Goal: Information Seeking & Learning: Learn about a topic

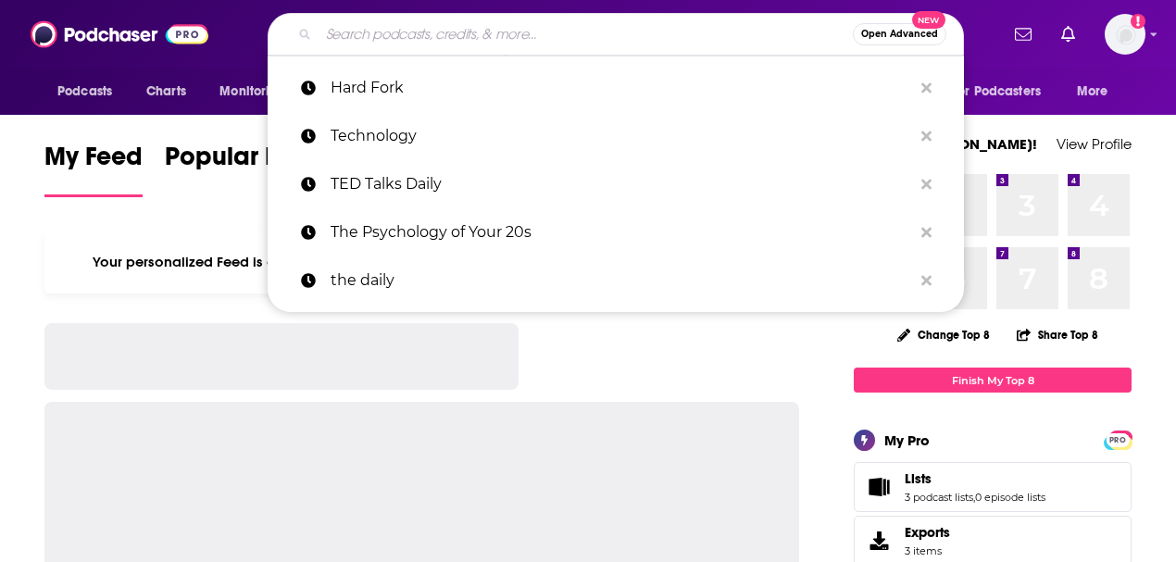
click at [426, 39] on input "Search podcasts, credits, & more..." at bounding box center [586, 34] width 534 height 30
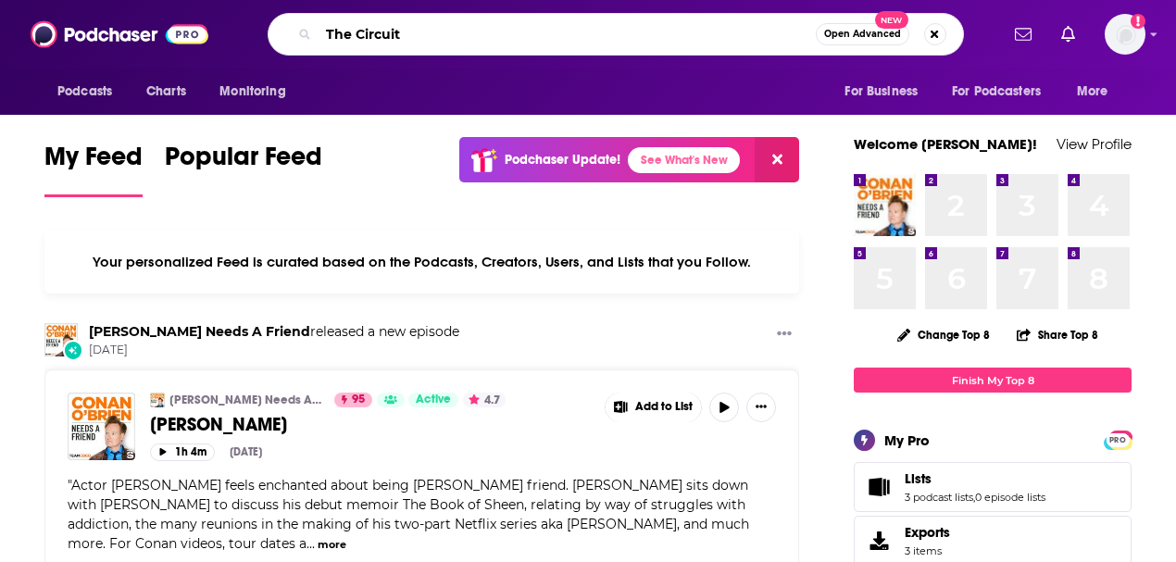
type input "The Circuit"
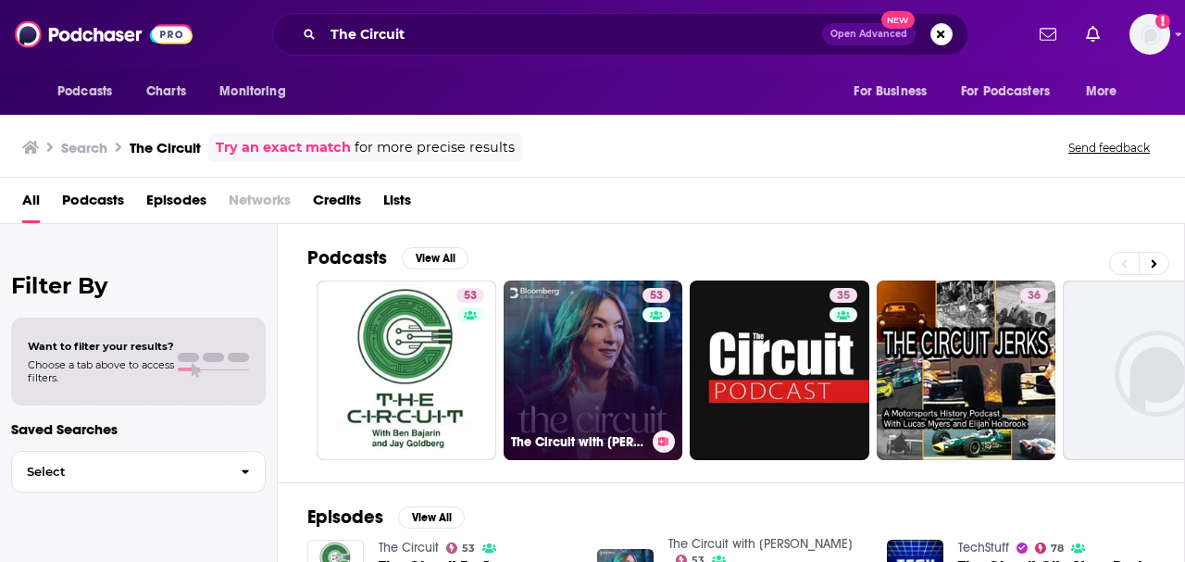
click at [563, 338] on link "53 The Circuit with Emily Chang" at bounding box center [594, 371] width 180 height 180
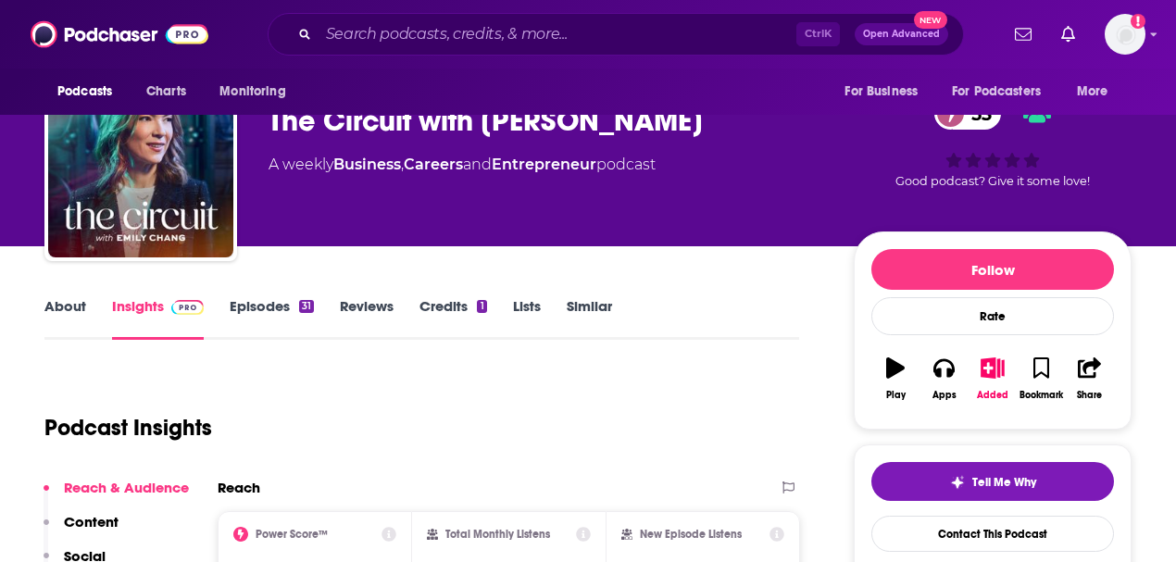
scroll to position [246, 0]
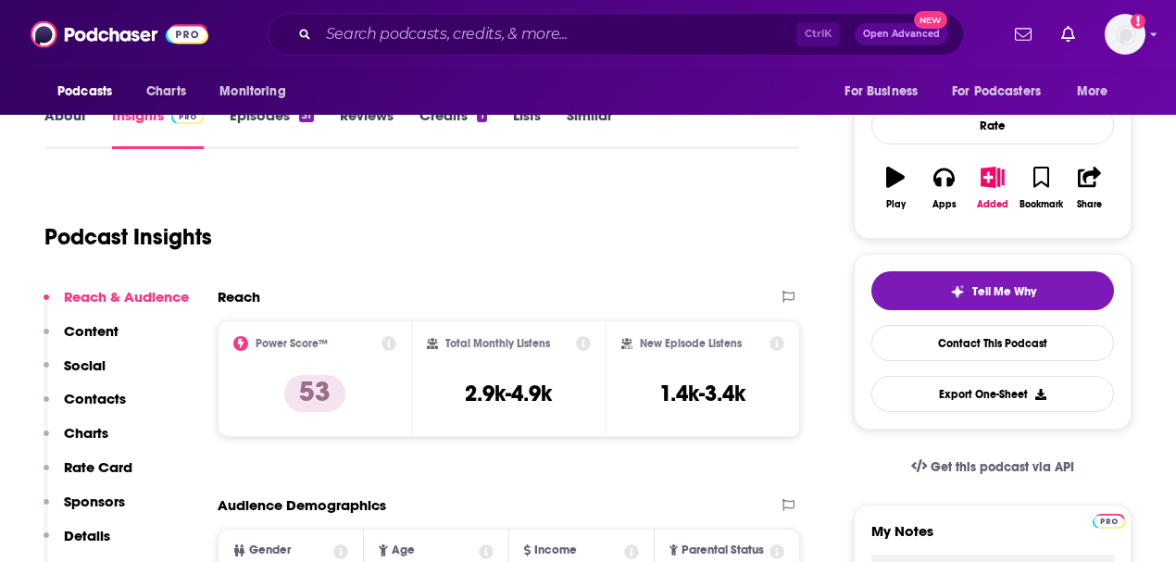
click at [260, 119] on link "Episodes 31" at bounding box center [272, 127] width 84 height 43
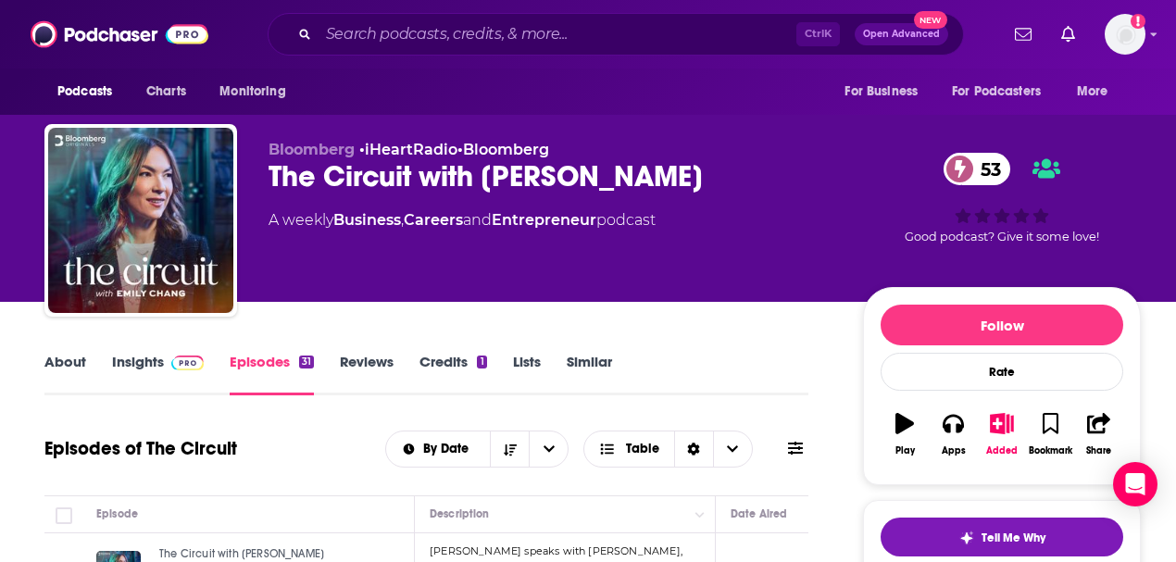
click at [150, 361] on link "Insights" at bounding box center [158, 374] width 92 height 43
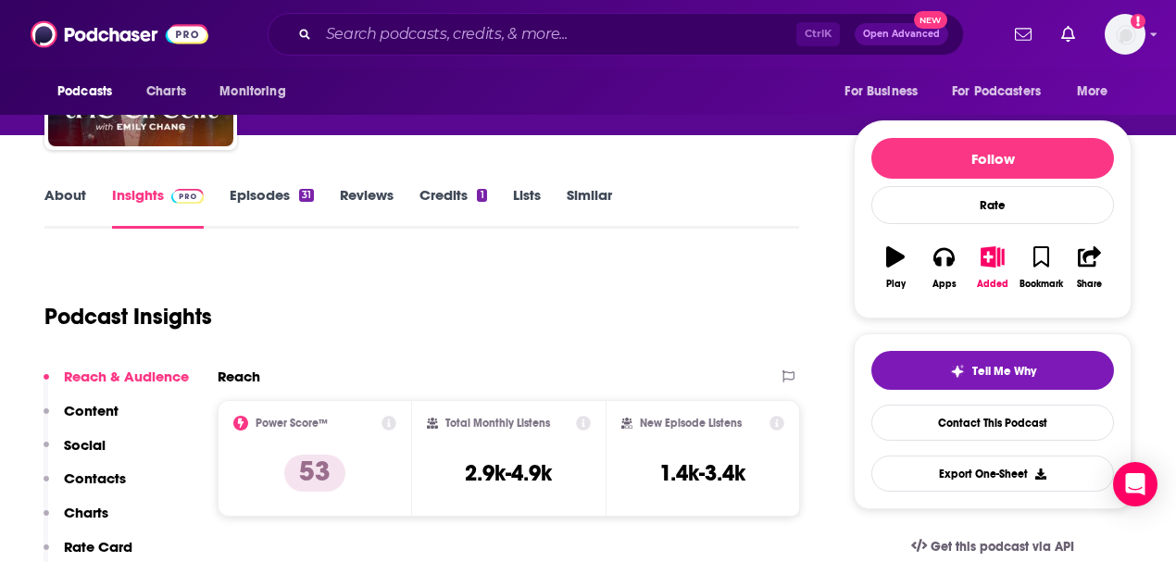
scroll to position [185, 0]
